Goal: Find specific page/section: Find specific page/section

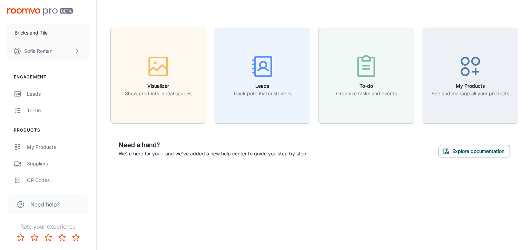
click at [518, 12] on header at bounding box center [314, 14] width 424 height 28
click at [31, 163] on div "Suppliers" at bounding box center [58, 164] width 62 height 8
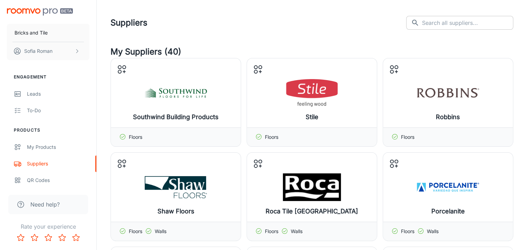
click at [444, 23] on input "text" at bounding box center [467, 23] width 91 height 14
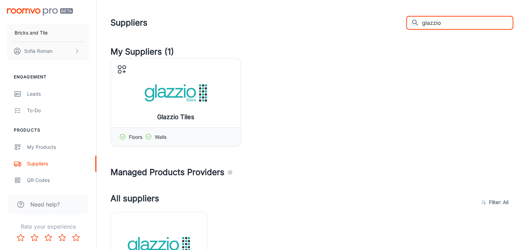
type input "glazzio"
click at [48, 147] on div "My Products" at bounding box center [58, 147] width 62 height 8
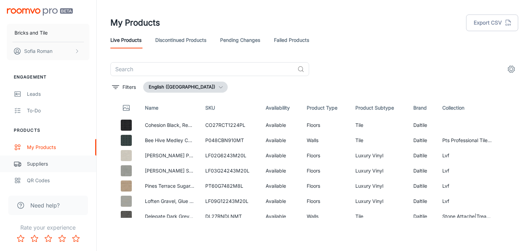
click at [51, 163] on div "Suppliers" at bounding box center [58, 164] width 62 height 8
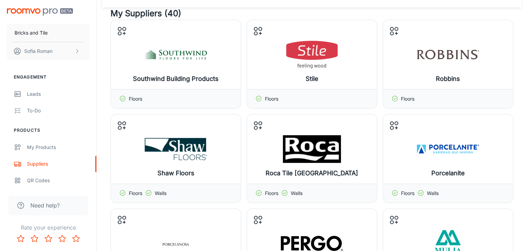
scroll to position [187, 0]
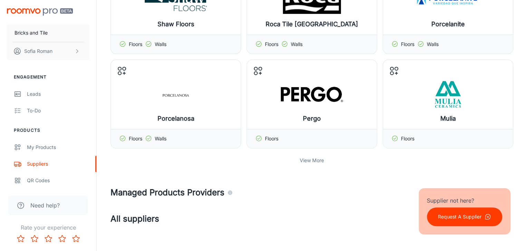
click at [315, 159] on p "View More" at bounding box center [312, 160] width 24 height 8
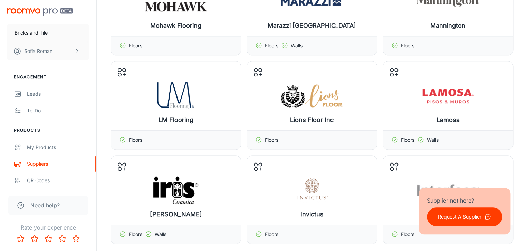
scroll to position [486, 0]
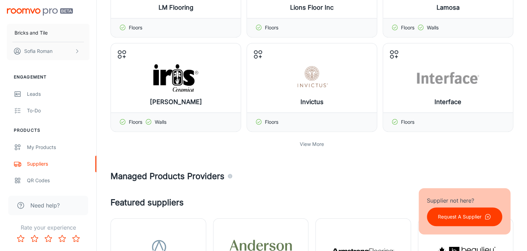
click at [316, 144] on p "View More" at bounding box center [312, 144] width 24 height 8
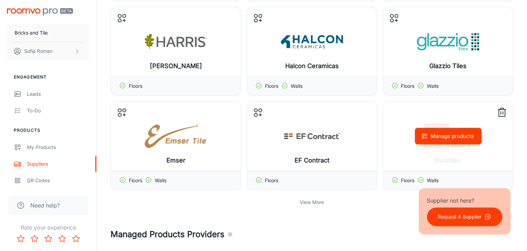
scroll to position [748, 0]
